Goal: Navigation & Orientation: Find specific page/section

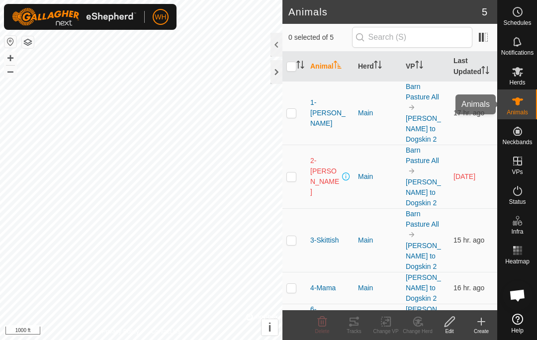
click at [516, 100] on icon at bounding box center [518, 102] width 11 height 8
click at [519, 73] on icon at bounding box center [518, 71] width 11 height 9
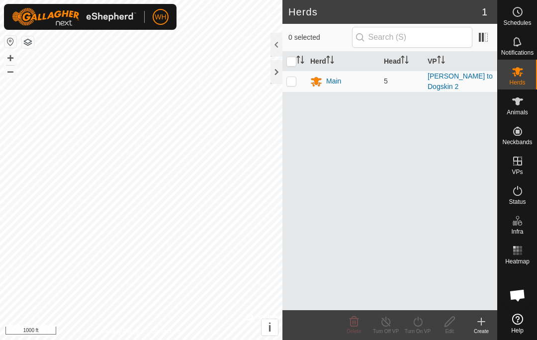
click at [462, 85] on link "[PERSON_NAME] to Dogskin 2" at bounding box center [460, 81] width 65 height 18
click at [507, 107] on div "Animals" at bounding box center [517, 105] width 39 height 30
